Goal: Task Accomplishment & Management: Manage account settings

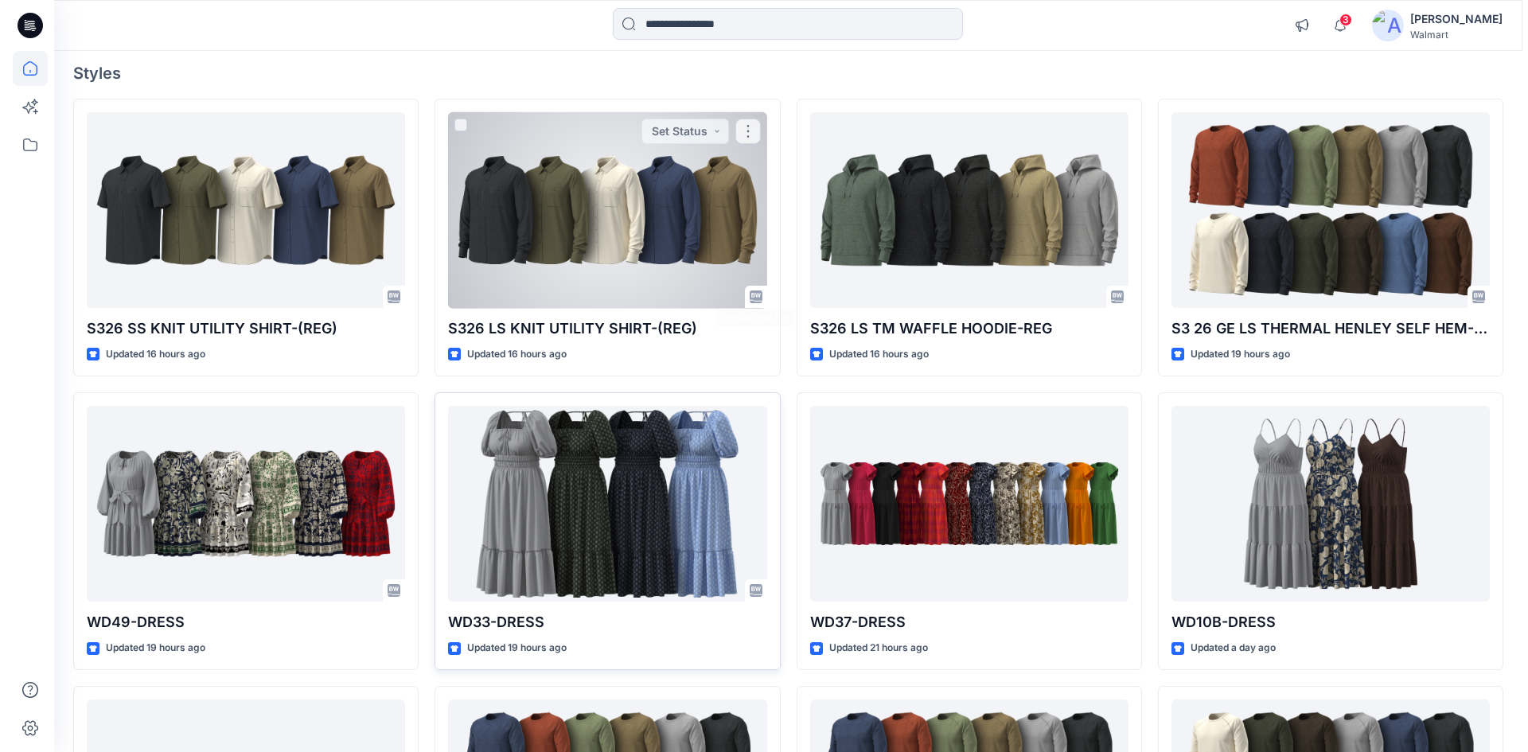
scroll to position [318, 0]
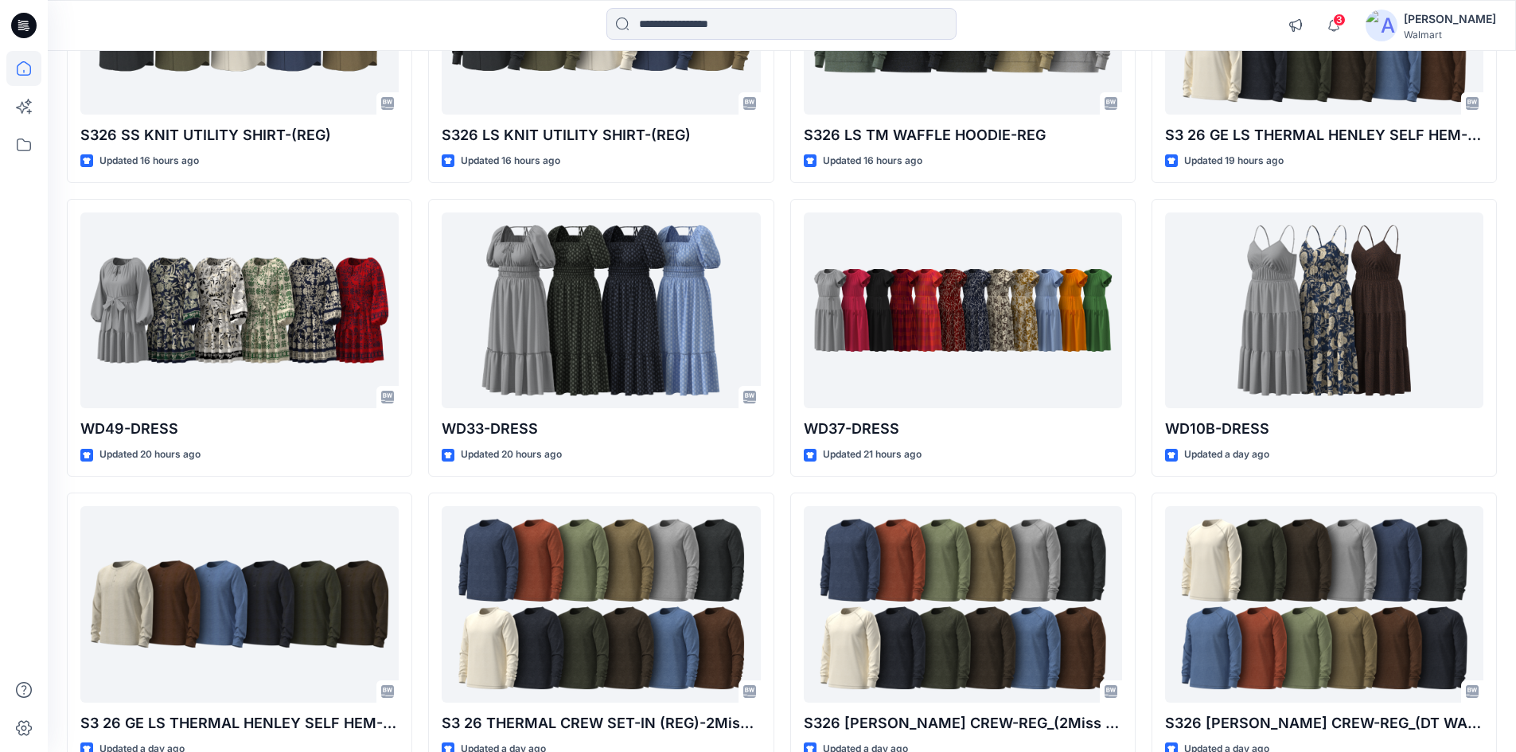
click at [1488, 18] on div "[PERSON_NAME]" at bounding box center [1450, 19] width 92 height 19
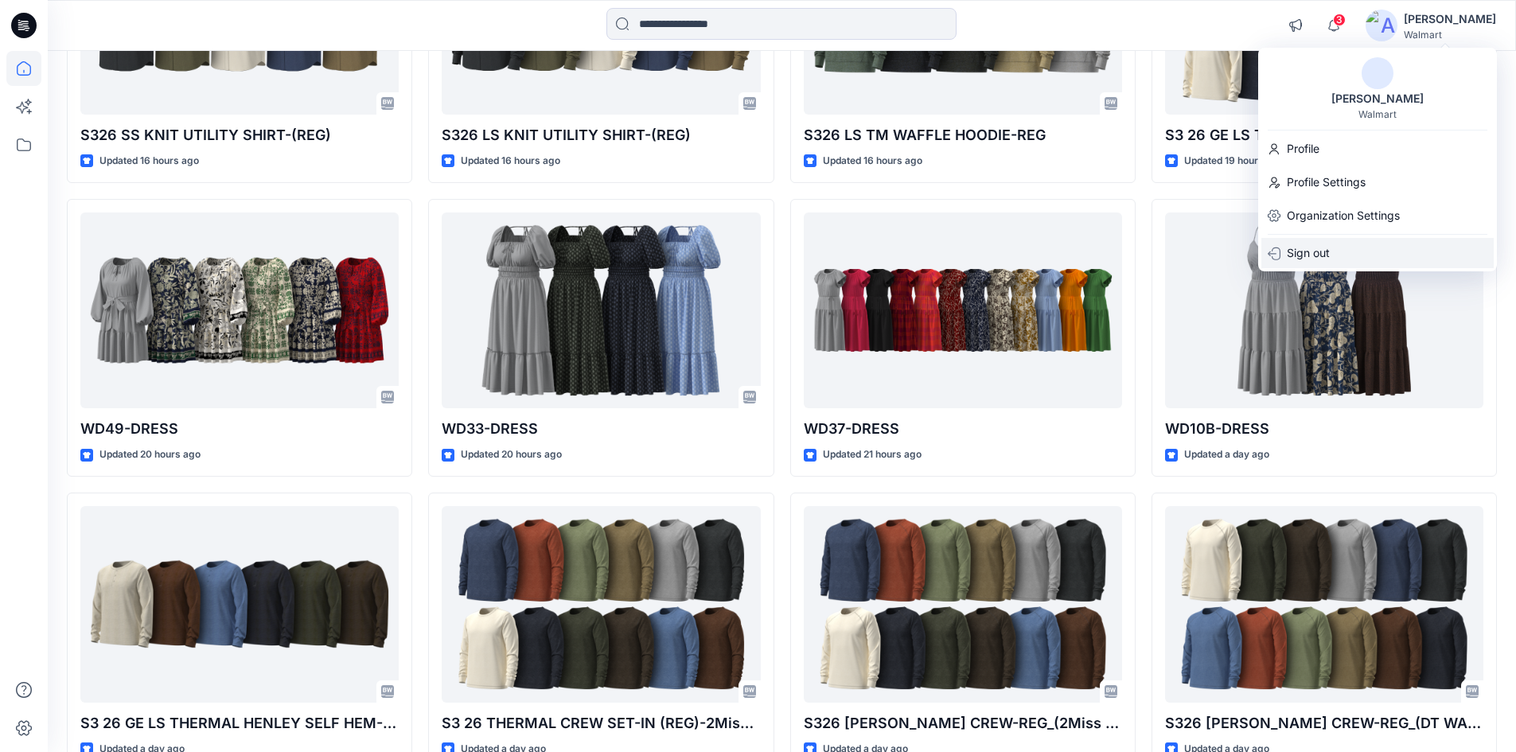
click at [1313, 250] on p "Sign out" at bounding box center [1308, 253] width 43 height 30
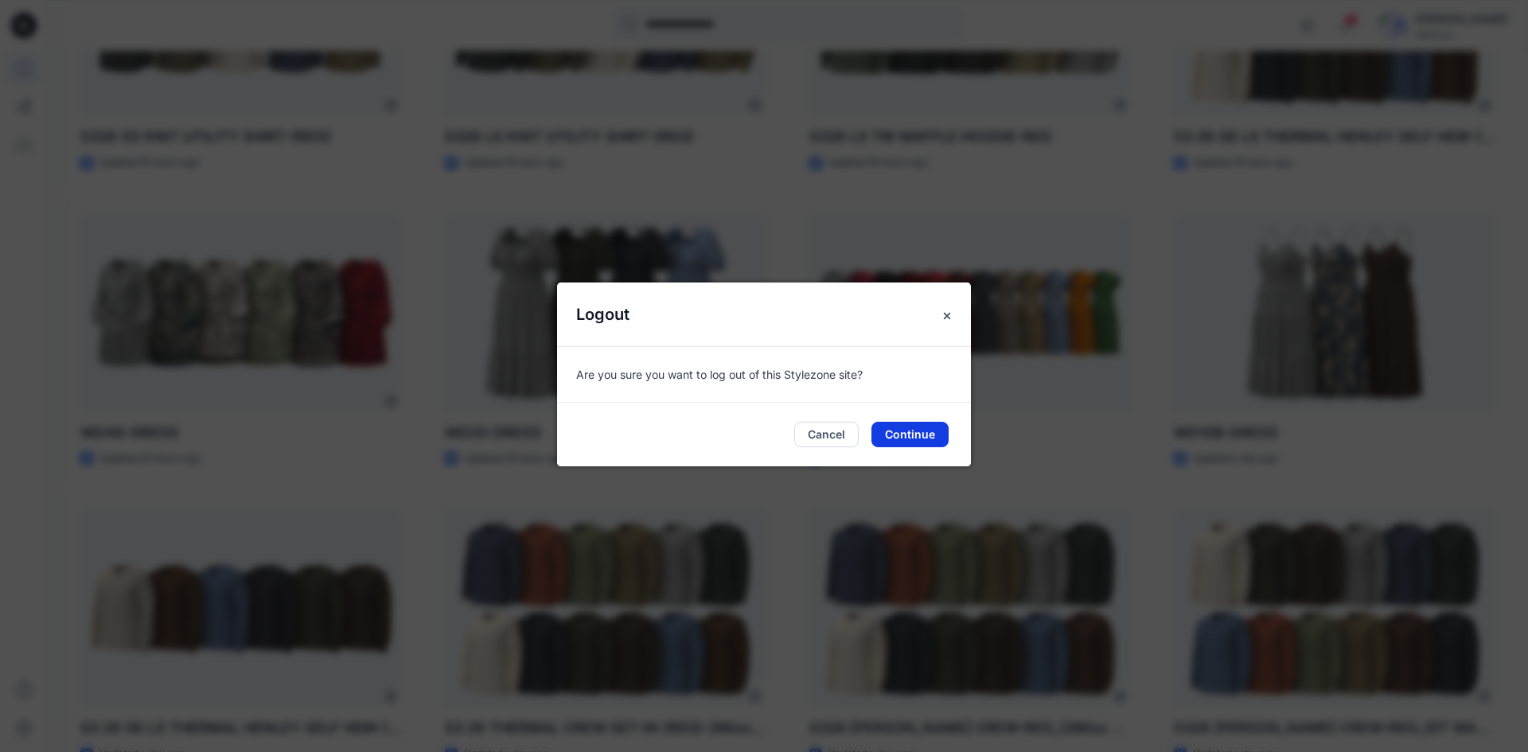
click at [919, 432] on button "Continue" at bounding box center [910, 434] width 77 height 25
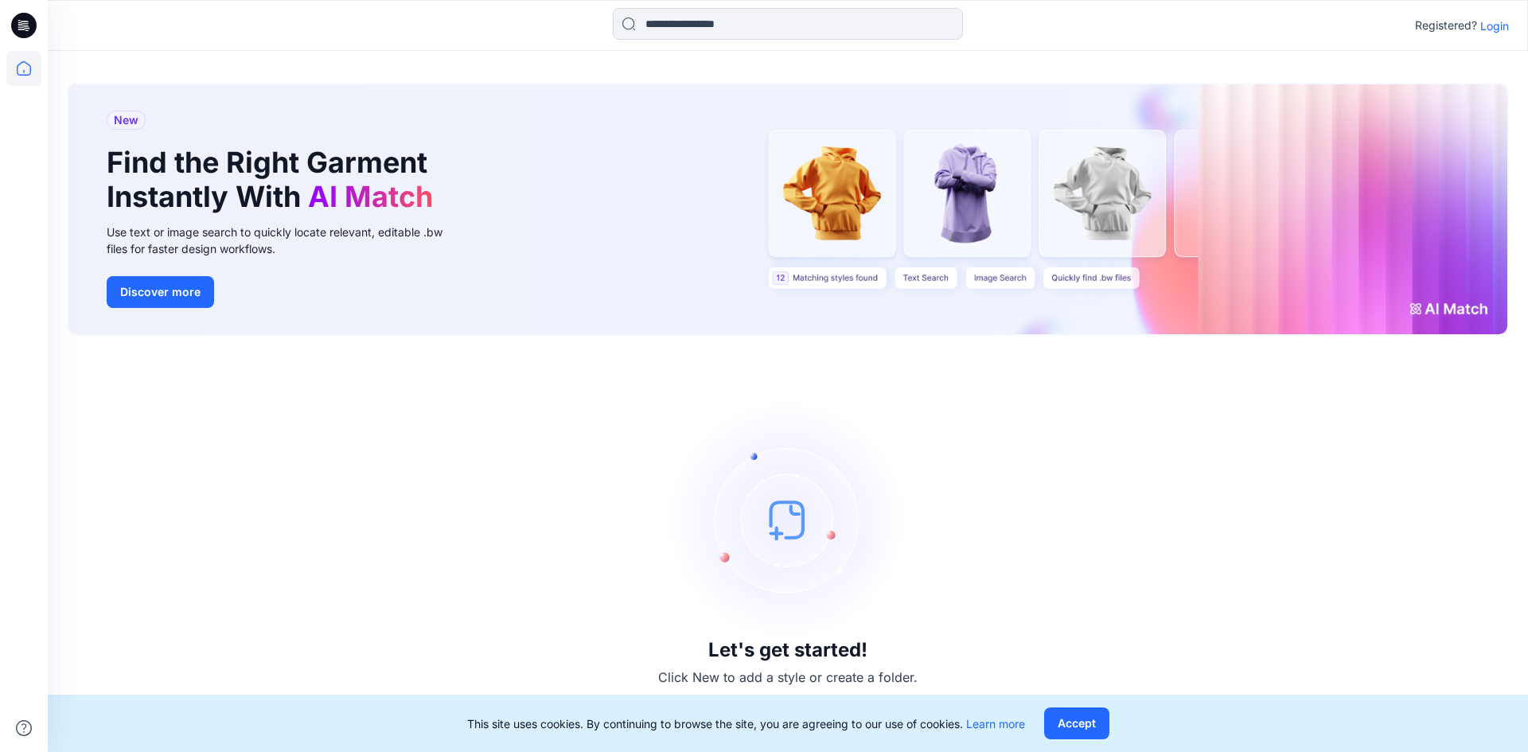
click at [1496, 27] on p "Login" at bounding box center [1495, 26] width 29 height 17
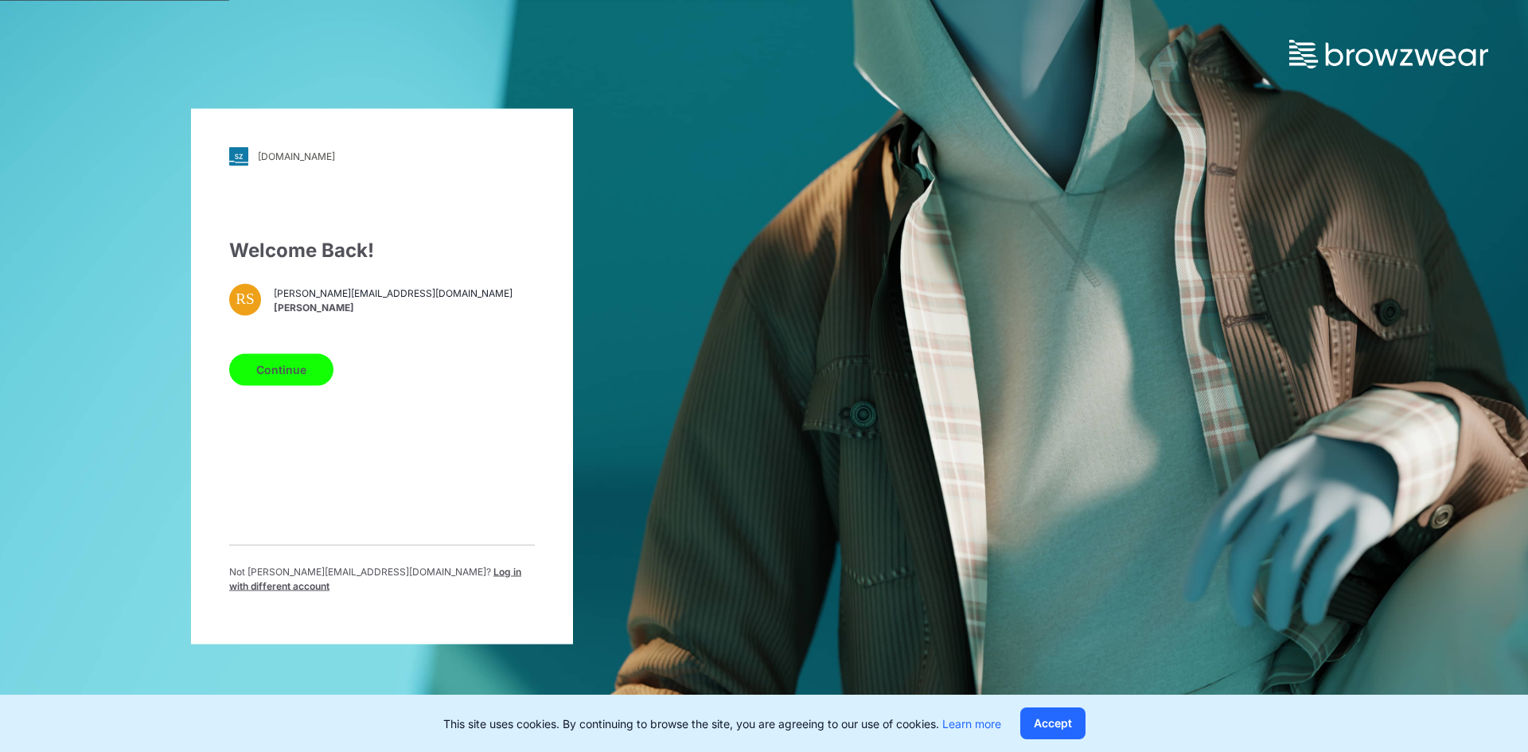
click at [449, 579] on span "Log in with different account" at bounding box center [375, 578] width 292 height 26
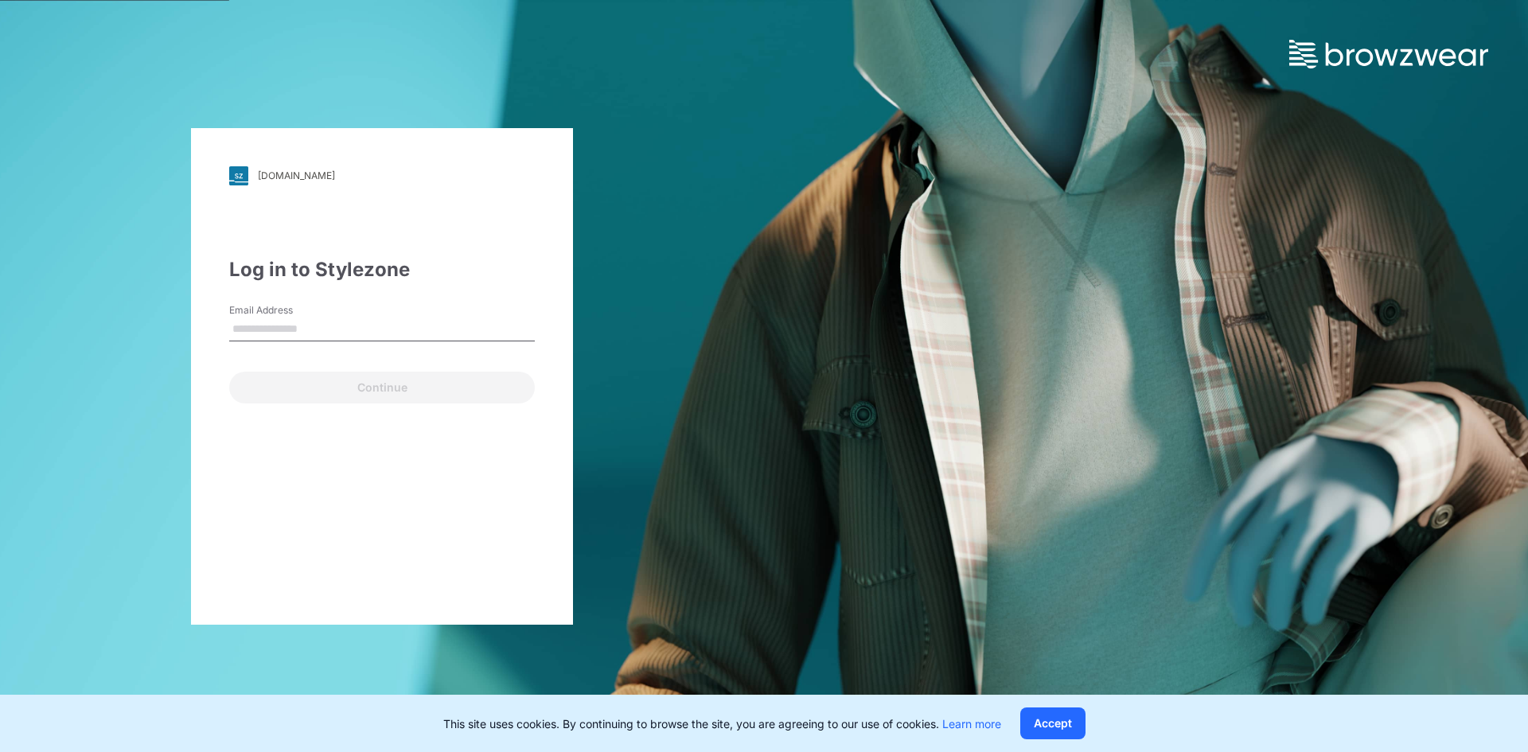
type input "**********"
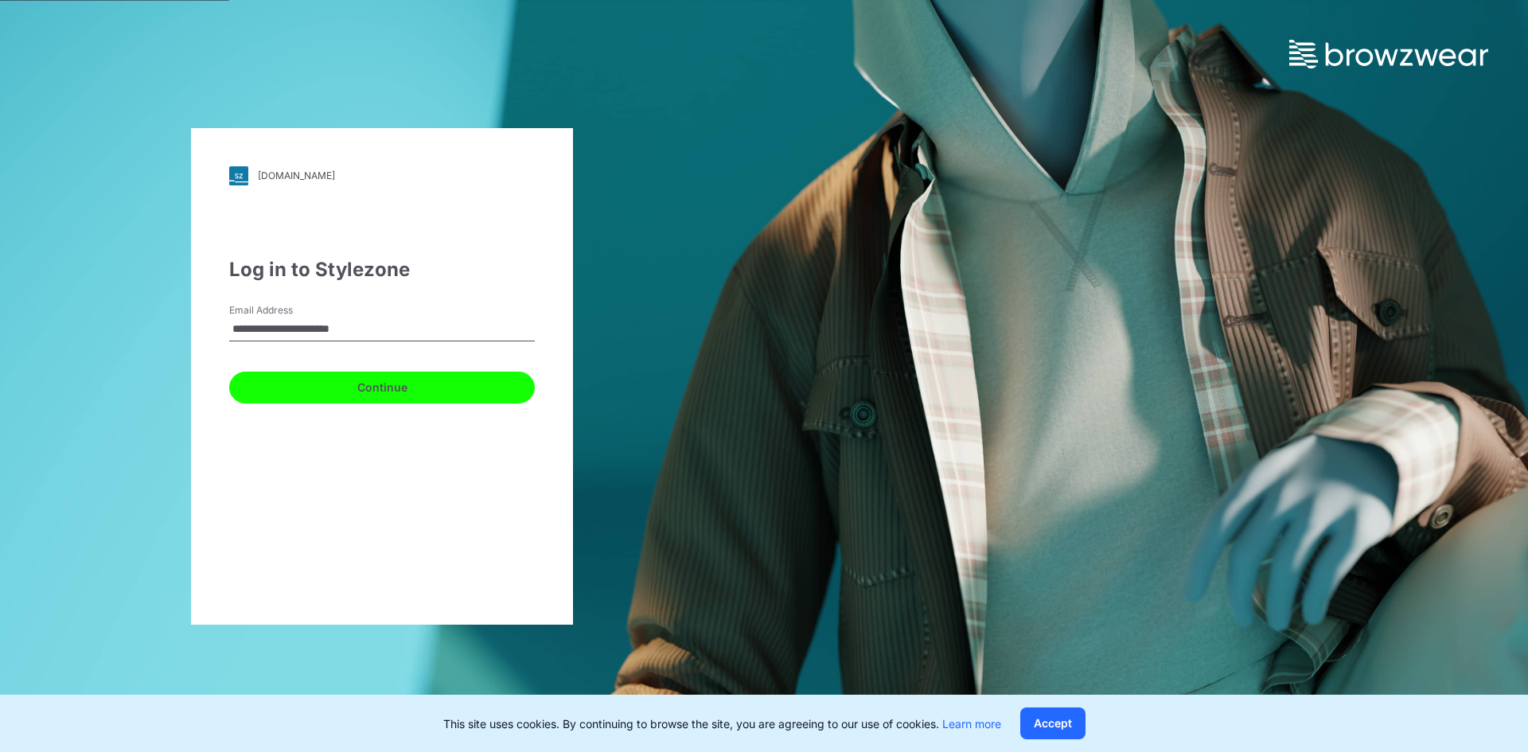
click at [294, 403] on button "Continue" at bounding box center [382, 388] width 306 height 32
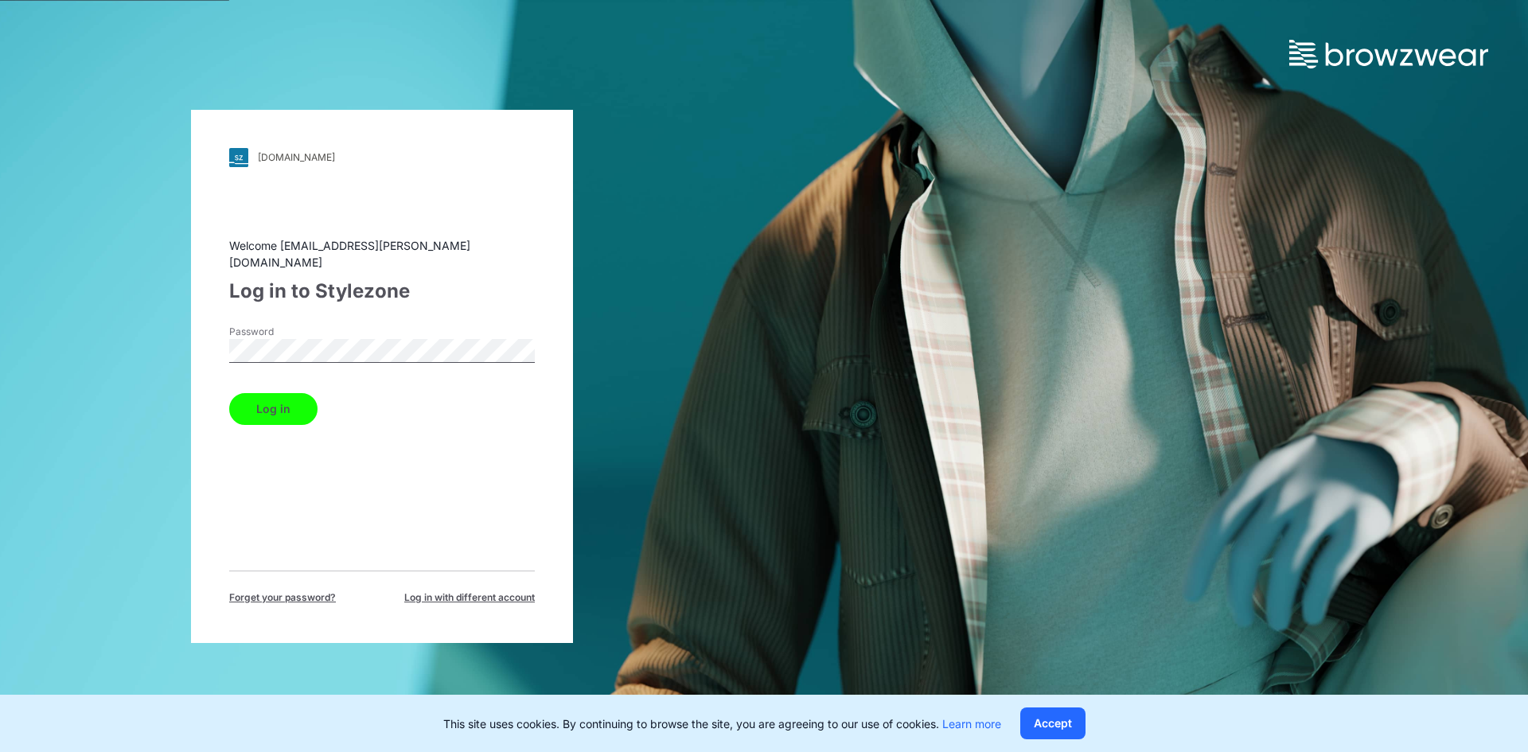
click at [304, 409] on button "Log in" at bounding box center [273, 409] width 88 height 32
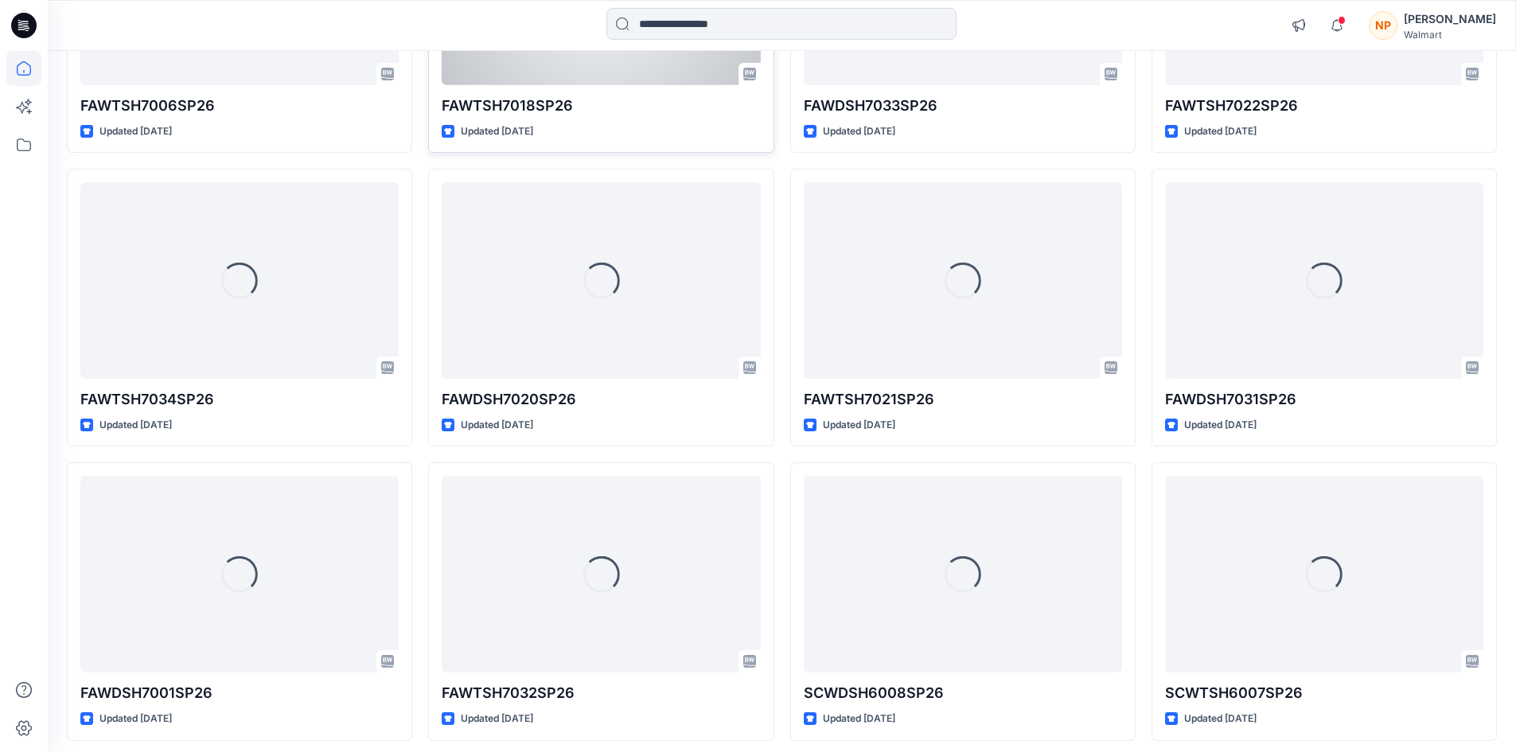
scroll to position [2733, 0]
